Goal: Task Accomplishment & Management: Complete application form

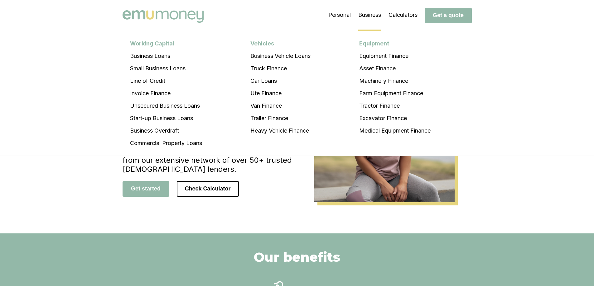
click at [363, 16] on li "Business Working Capital Business Loans Small Business Loans Line of Credit Inv…" at bounding box center [369, 15] width 23 height 31
click at [375, 56] on li "Equipment Finance" at bounding box center [395, 56] width 86 height 12
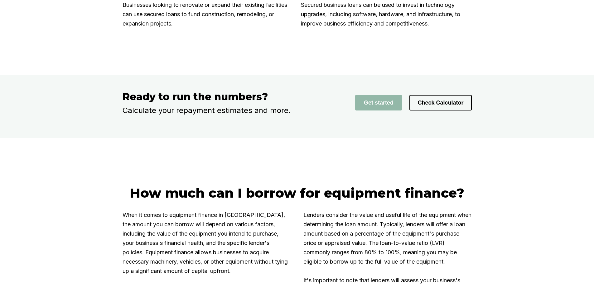
scroll to position [935, 0]
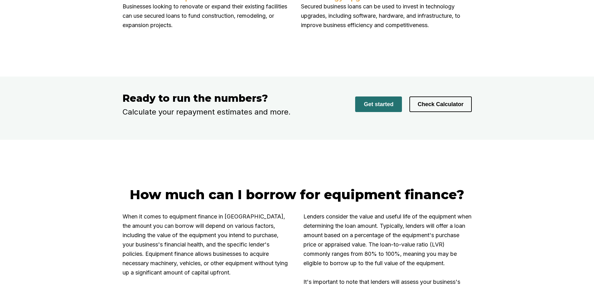
click at [395, 112] on button "Get started" at bounding box center [378, 105] width 47 height 16
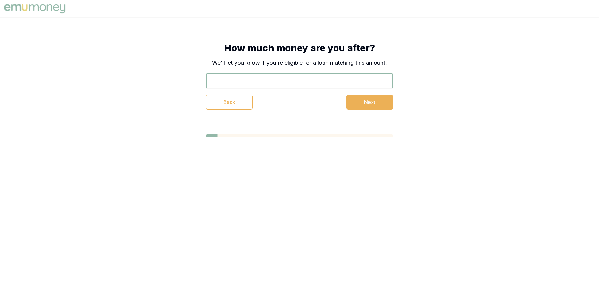
click at [284, 84] on input "text" at bounding box center [299, 81] width 187 height 15
type input "$10,000"
click at [373, 107] on button "Next" at bounding box center [369, 102] width 47 height 15
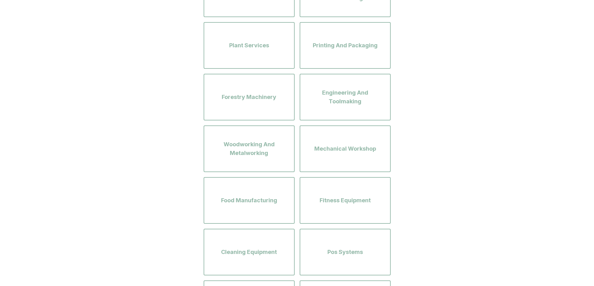
scroll to position [561, 0]
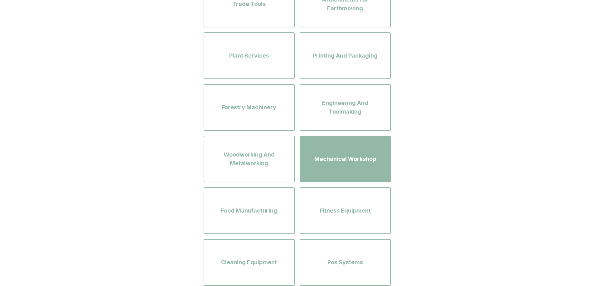
click at [326, 164] on div "Mechanical Workshop" at bounding box center [345, 160] width 80 height 36
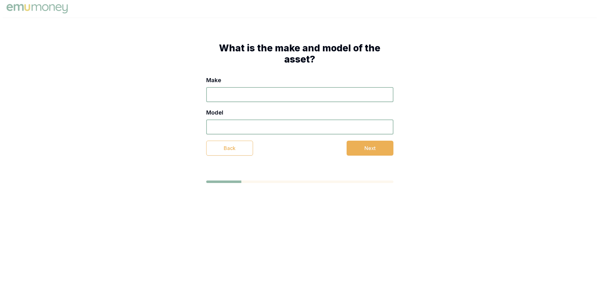
scroll to position [0, 0]
click at [249, 101] on input "Make" at bounding box center [299, 94] width 187 height 15
click at [242, 129] on input "Model" at bounding box center [299, 127] width 187 height 15
click at [236, 87] on input "Make" at bounding box center [299, 94] width 187 height 15
type input "TUFFLIFT"
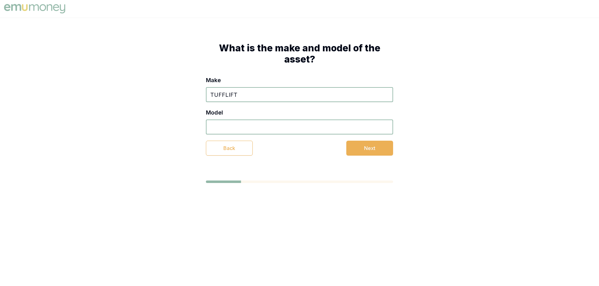
click at [257, 131] on input "Model" at bounding box center [299, 127] width 187 height 15
paste input "TLV4.0WHWA"
type input "TLV4.0WHWA"
click at [357, 147] on button "Next" at bounding box center [369, 148] width 47 height 15
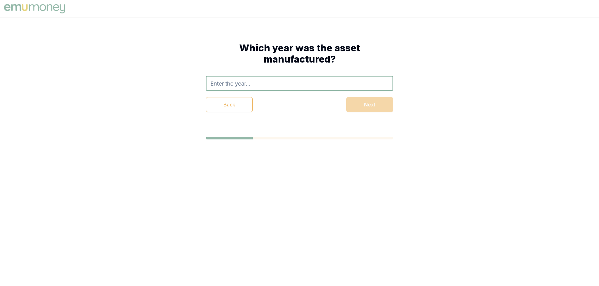
click at [245, 85] on input "text" at bounding box center [299, 83] width 187 height 15
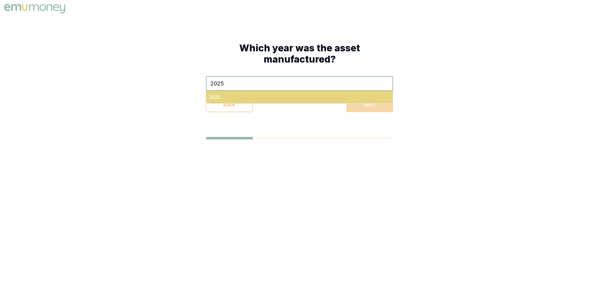
type input "2025"
click at [237, 94] on div "2025" at bounding box center [299, 97] width 186 height 12
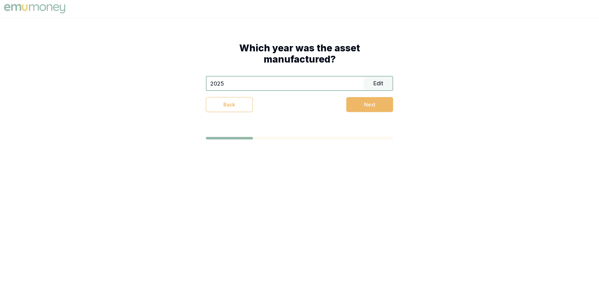
click at [366, 108] on button "Next" at bounding box center [369, 104] width 47 height 15
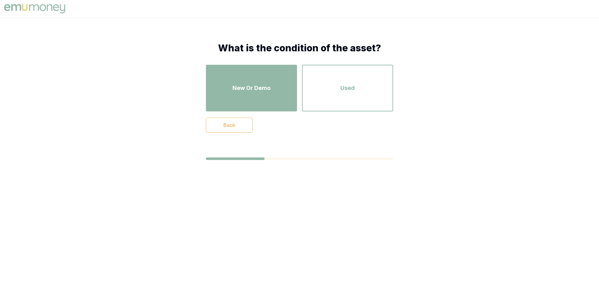
click at [273, 100] on div "New Or Demo" at bounding box center [251, 88] width 80 height 36
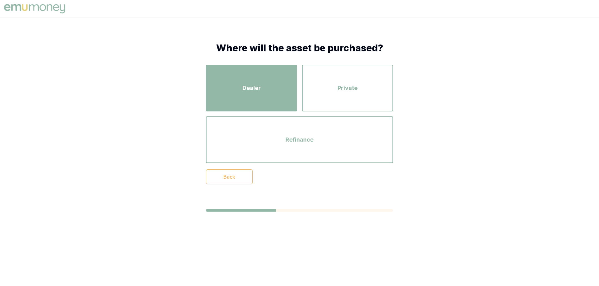
click at [252, 99] on div "Dealer" at bounding box center [251, 88] width 80 height 36
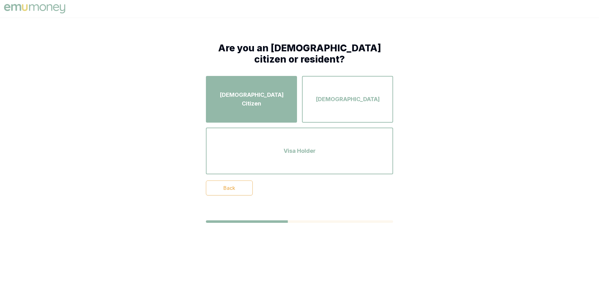
click at [264, 107] on div "[DEMOGRAPHIC_DATA] Citizen" at bounding box center [251, 100] width 80 height 36
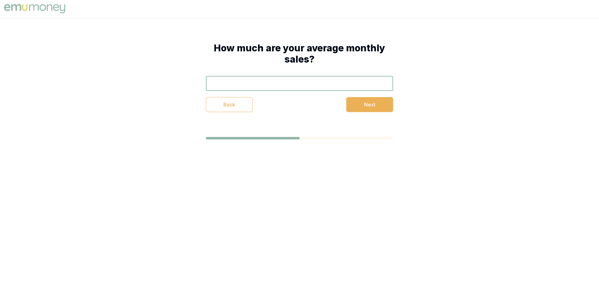
click at [278, 85] on input "text" at bounding box center [299, 83] width 187 height 15
type input "$55,000"
click at [370, 107] on button "Next" at bounding box center [369, 104] width 47 height 15
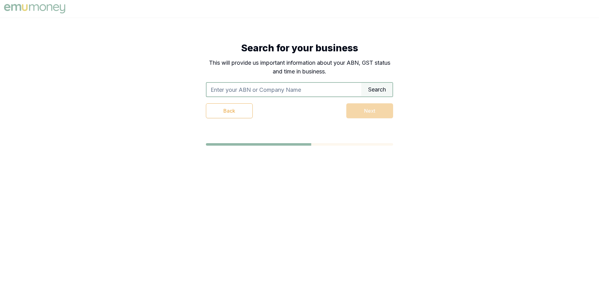
click at [274, 91] on input "text" at bounding box center [283, 90] width 155 height 14
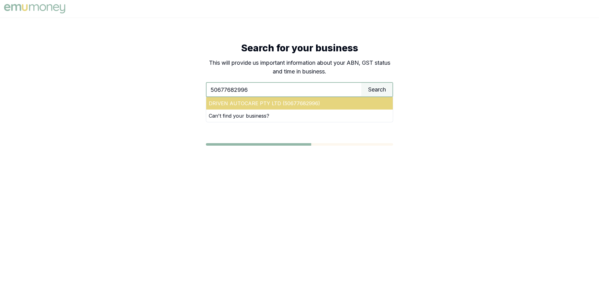
type input "50677682996"
click at [265, 108] on div "DRIVEN AUTOCARE PTY LTD (50677682996)" at bounding box center [299, 103] width 186 height 12
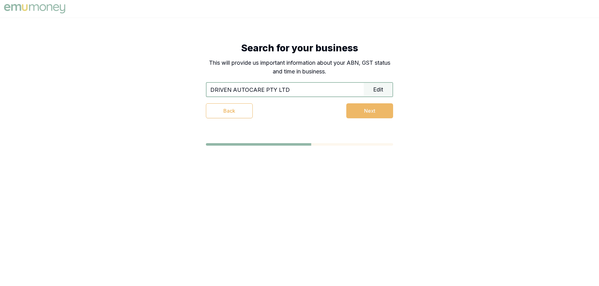
click at [353, 116] on button "Next" at bounding box center [369, 110] width 47 height 15
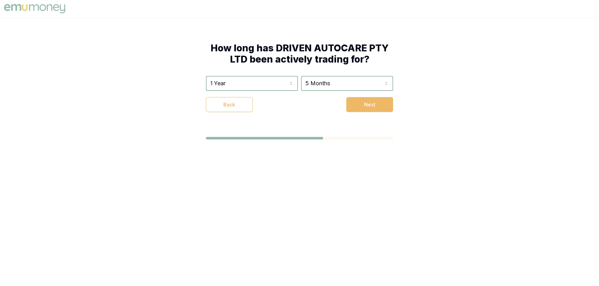
click at [366, 109] on button "Next" at bounding box center [369, 104] width 47 height 15
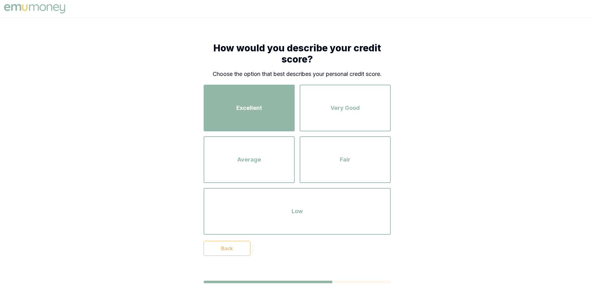
click at [273, 106] on div "Excellent" at bounding box center [249, 108] width 80 height 36
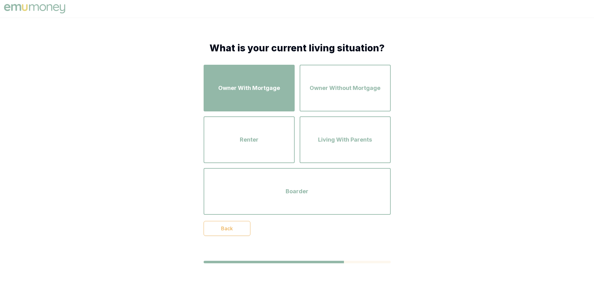
click at [272, 97] on div "Owner With Mortgage" at bounding box center [249, 88] width 80 height 36
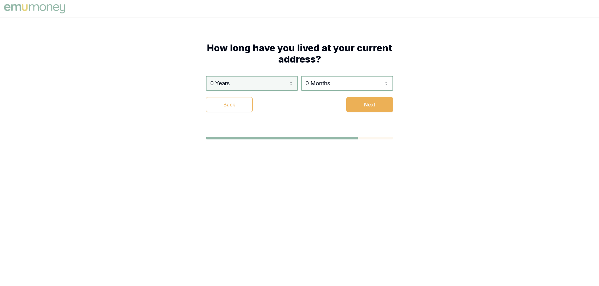
click at [291, 85] on html "How long have you lived at your current address? 0 Years 0 Years 1 Year 2 Years…" at bounding box center [299, 143] width 599 height 286
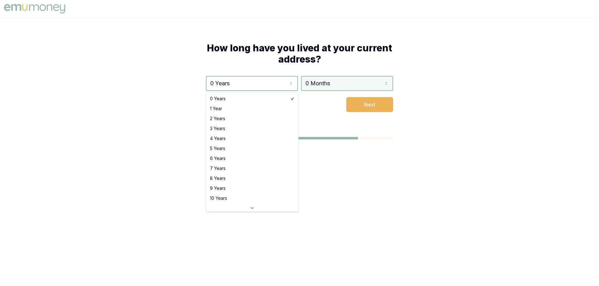
drag, startPoint x: 289, startPoint y: 81, endPoint x: 307, endPoint y: 84, distance: 18.1
click at [290, 81] on html "How long have you lived at your current address? 0 Years 0 Years 1 Year 2 Years…" at bounding box center [299, 143] width 599 height 286
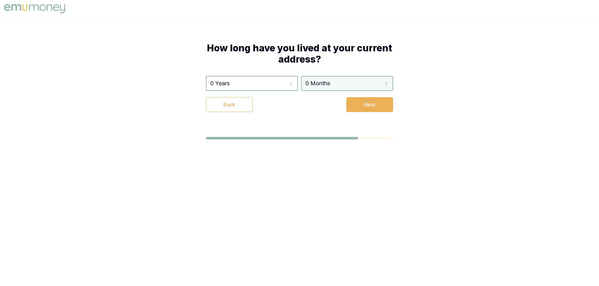
click at [310, 84] on html "How long have you lived at your current address? 0 Years 0 Years 1 Year 2 Years…" at bounding box center [299, 143] width 599 height 286
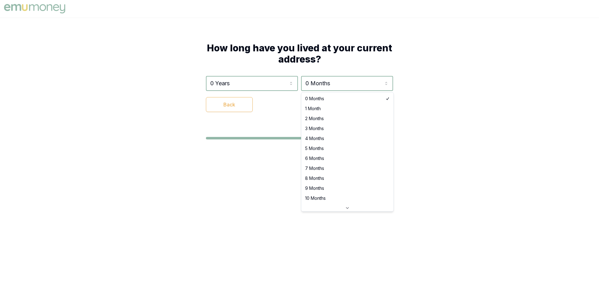
select select "10"
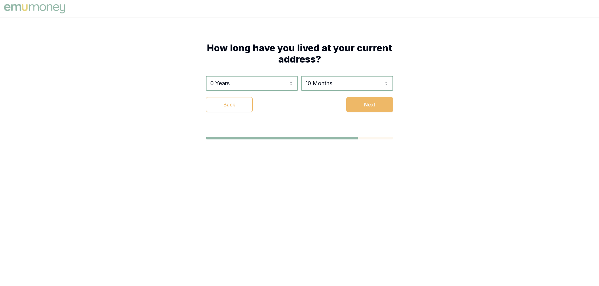
click at [370, 108] on button "Next" at bounding box center [369, 104] width 47 height 15
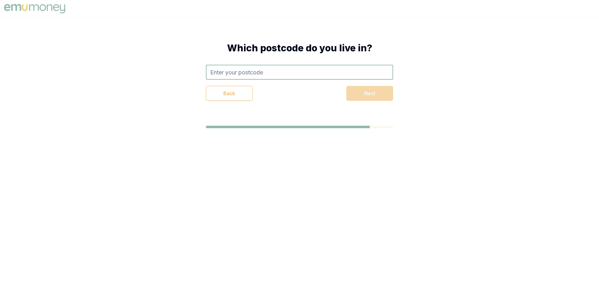
click at [280, 79] on input "text" at bounding box center [299, 72] width 187 height 15
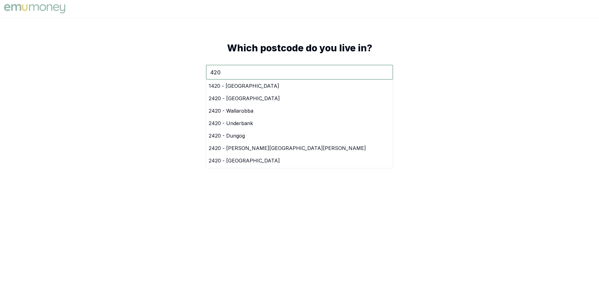
type input "4207"
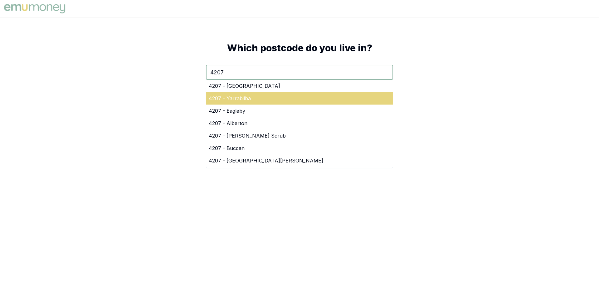
click at [247, 95] on div "4207 - Yarrabilba" at bounding box center [299, 98] width 186 height 12
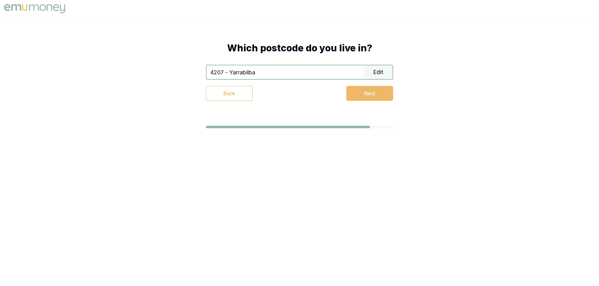
click at [367, 89] on button "Next" at bounding box center [369, 93] width 47 height 15
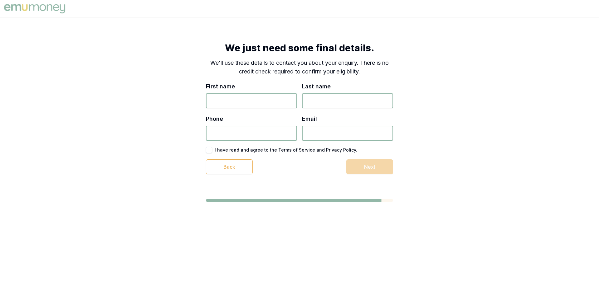
click at [272, 100] on input "First name" at bounding box center [251, 101] width 91 height 15
click at [278, 69] on p "We'll use these details to contact you about your enquiry. There is no credit c…" at bounding box center [299, 67] width 187 height 17
